Goal: Information Seeking & Learning: Learn about a topic

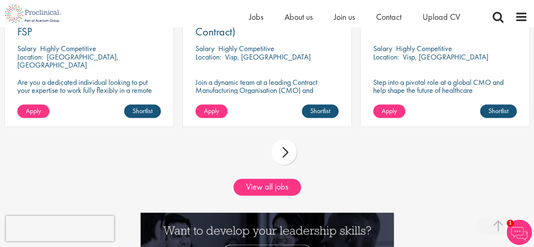
scroll to position [760, 0]
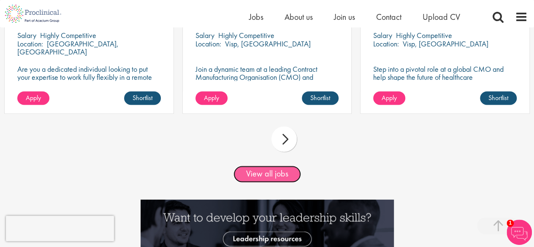
click at [274, 172] on link "View all jobs" at bounding box center [268, 174] width 68 height 17
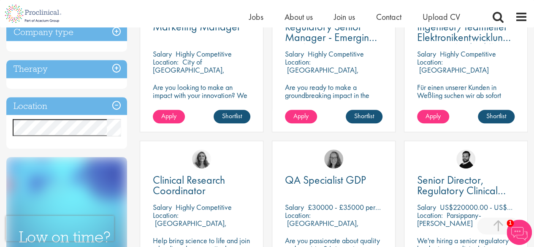
scroll to position [380, 0]
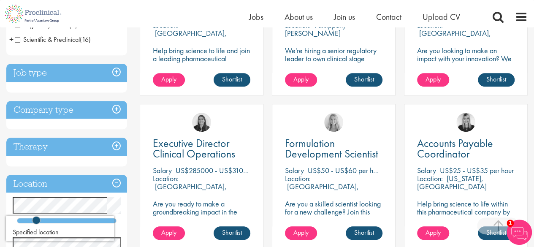
scroll to position [253, 0]
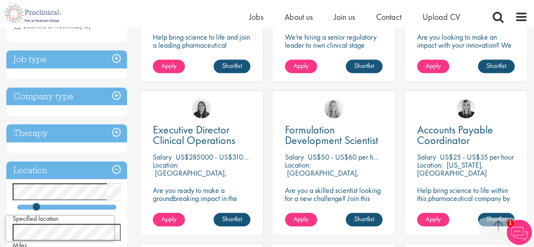
click at [112, 98] on h3 "Company type" at bounding box center [66, 96] width 121 height 18
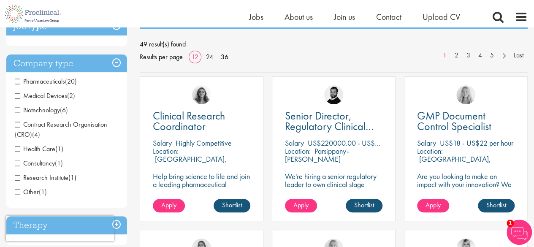
scroll to position [127, 0]
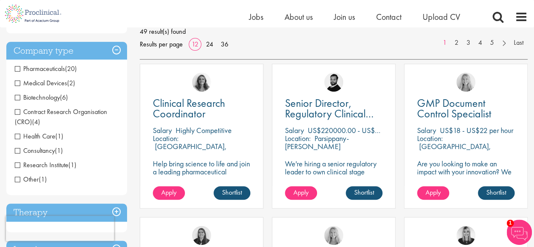
click at [51, 97] on span "Biotechnology" at bounding box center [37, 97] width 45 height 9
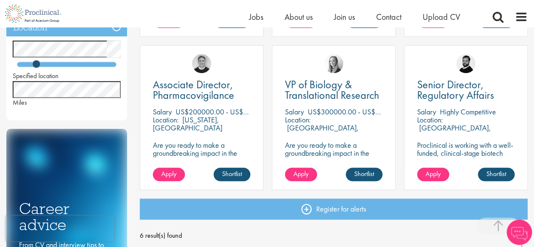
scroll to position [169, 0]
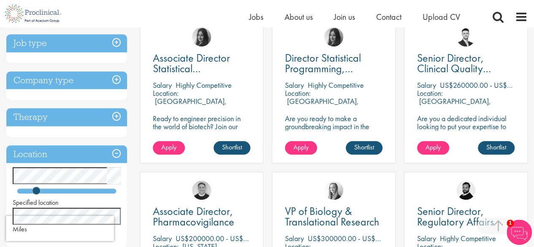
click at [112, 79] on h3 "Company type" at bounding box center [66, 80] width 121 height 18
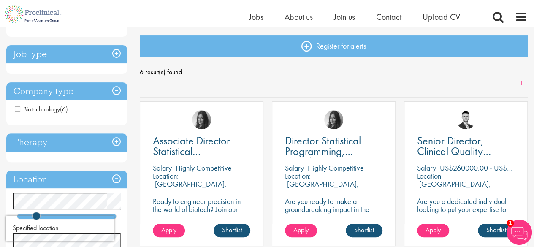
scroll to position [84, 0]
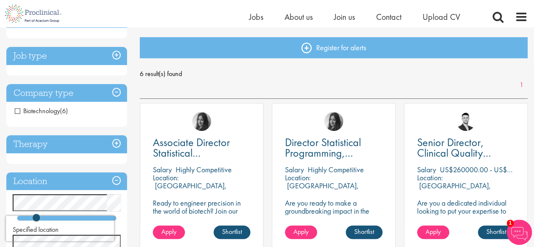
click at [47, 113] on span "Biotechnology" at bounding box center [37, 110] width 45 height 9
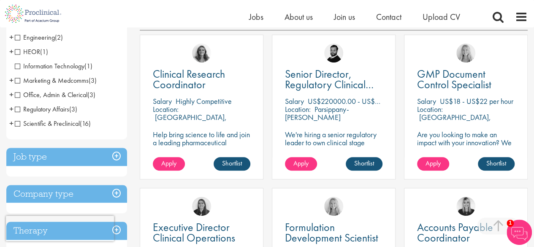
scroll to position [169, 0]
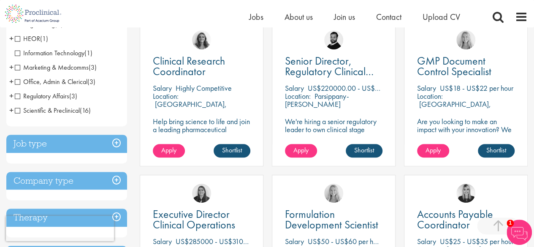
click at [74, 143] on h3 "Job type" at bounding box center [66, 144] width 121 height 18
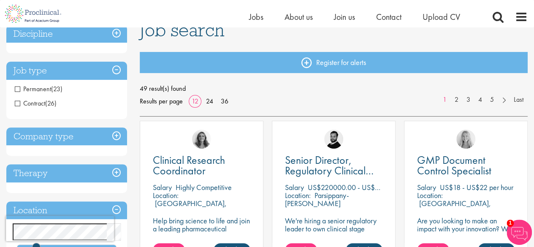
scroll to position [42, 0]
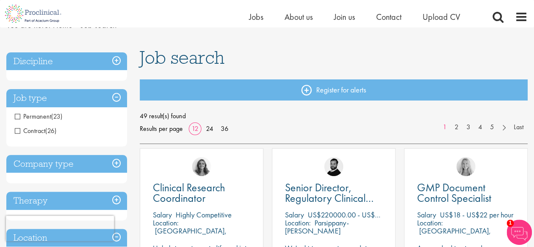
click at [79, 95] on h3 "Job type" at bounding box center [66, 98] width 121 height 18
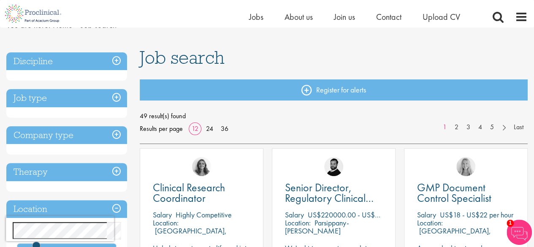
click at [79, 95] on h3 "Job type" at bounding box center [66, 98] width 121 height 18
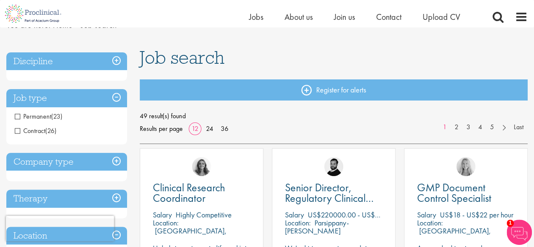
click at [79, 95] on h3 "Job type" at bounding box center [66, 98] width 121 height 18
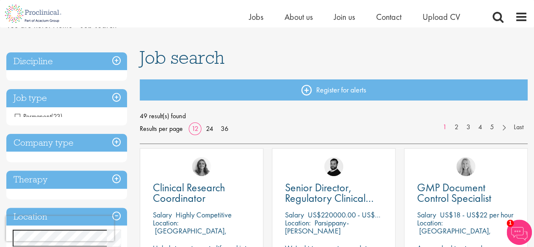
click at [80, 56] on h3 "Discipline" at bounding box center [66, 61] width 121 height 18
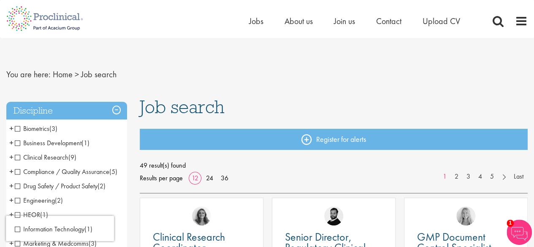
scroll to position [0, 0]
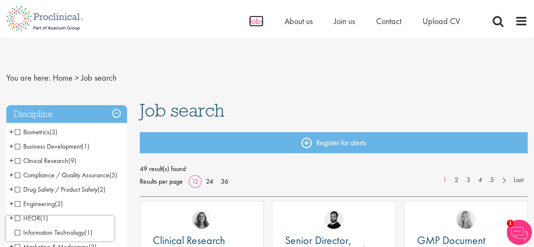
click at [258, 22] on span "Jobs" at bounding box center [256, 21] width 14 height 11
